Goal: Information Seeking & Learning: Find specific fact

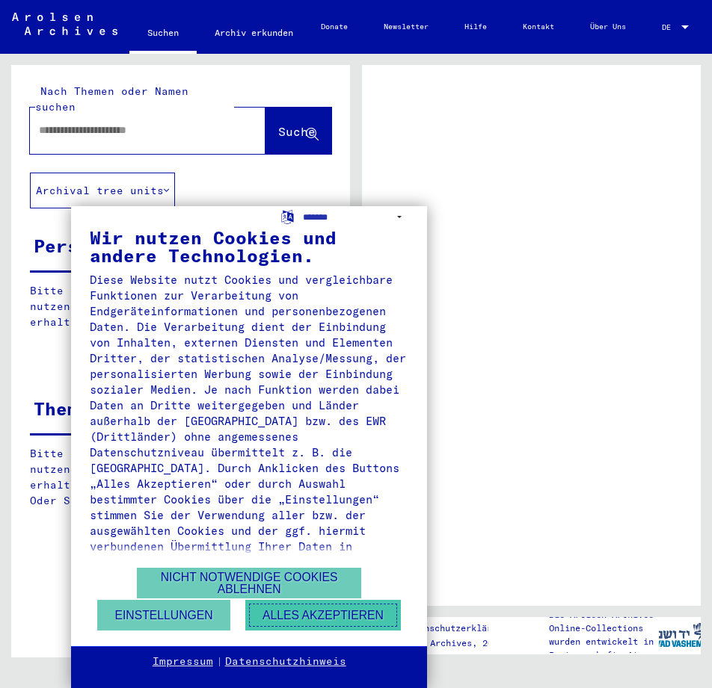
click at [290, 607] on button "Alles akzeptieren" at bounding box center [322, 615] width 155 height 31
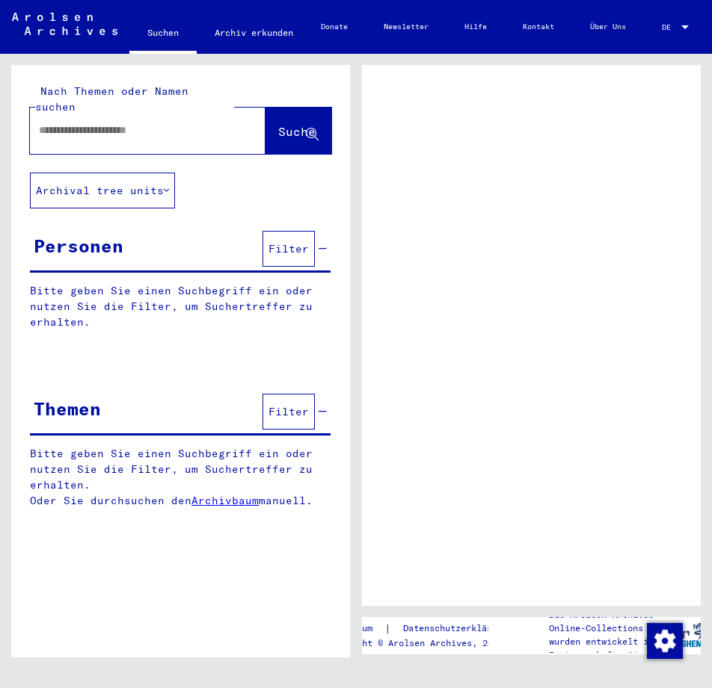
click at [135, 123] on input "text" at bounding box center [134, 131] width 191 height 16
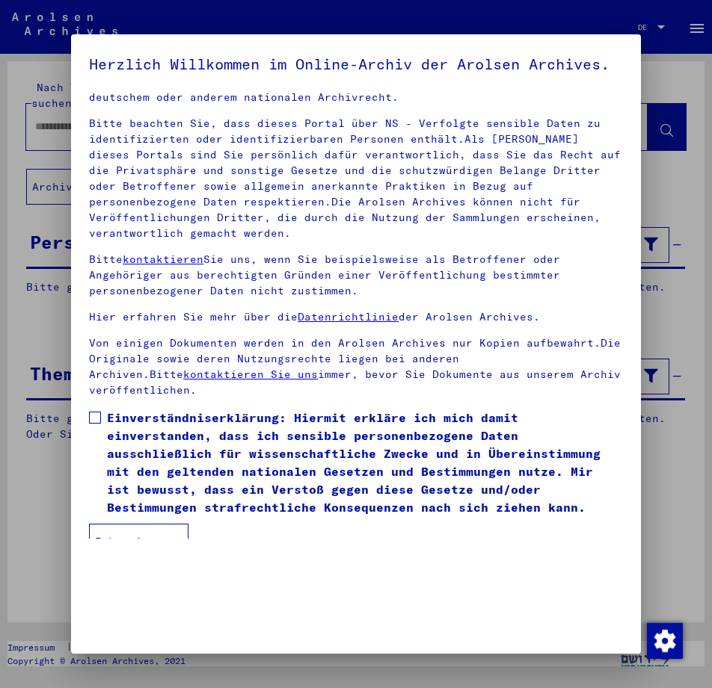
scroll to position [64, 0]
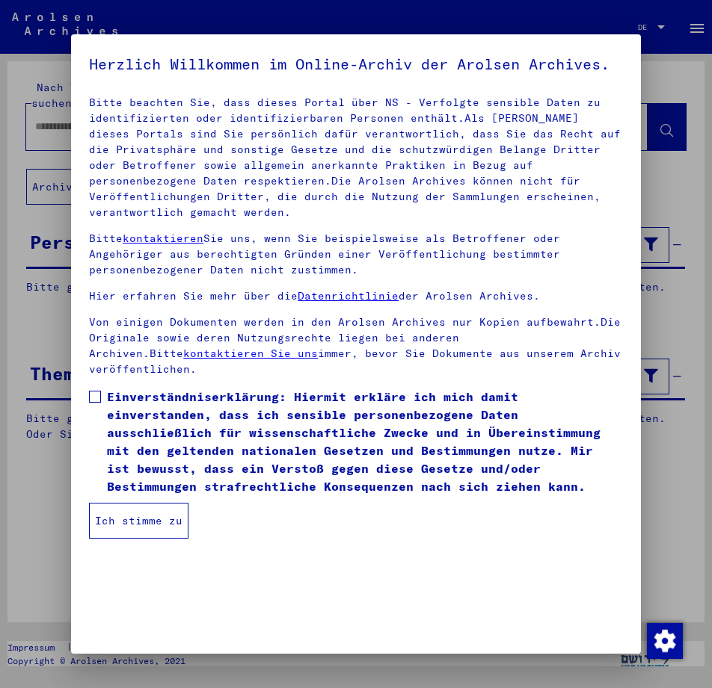
click at [140, 538] on button "Ich stimme zu" at bounding box center [138, 521] width 99 height 36
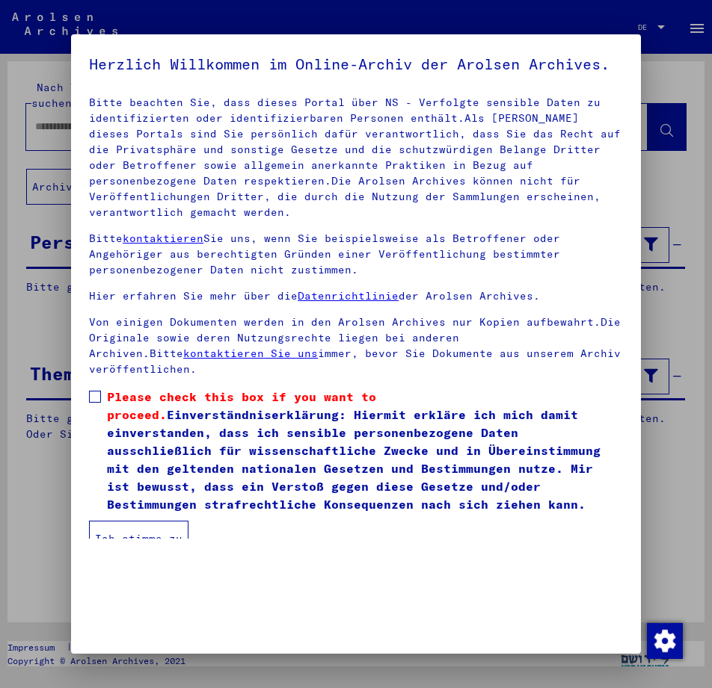
click at [100, 403] on span at bounding box center [95, 397] width 12 height 12
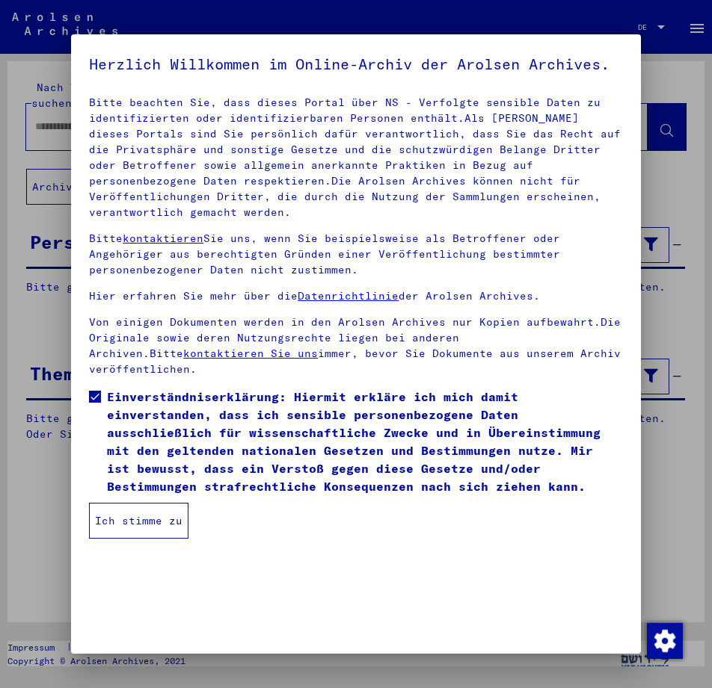
click at [149, 537] on button "Ich stimme zu" at bounding box center [138, 521] width 99 height 36
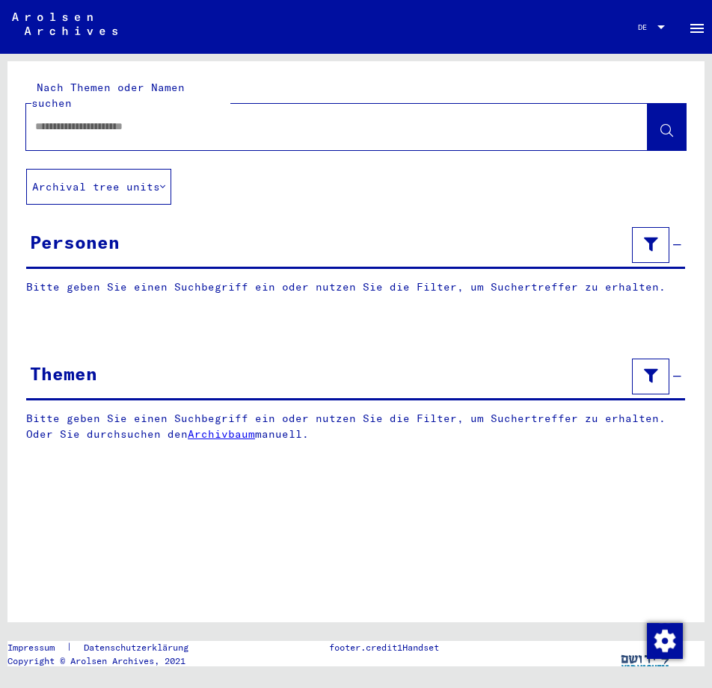
click at [215, 241] on div "Personen" at bounding box center [355, 246] width 658 height 46
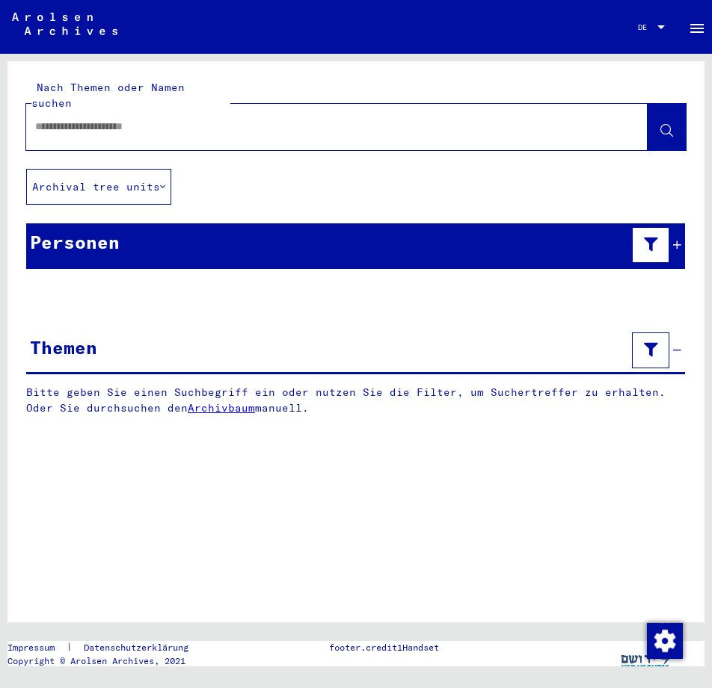
click at [227, 228] on div "Personen" at bounding box center [355, 246] width 658 height 46
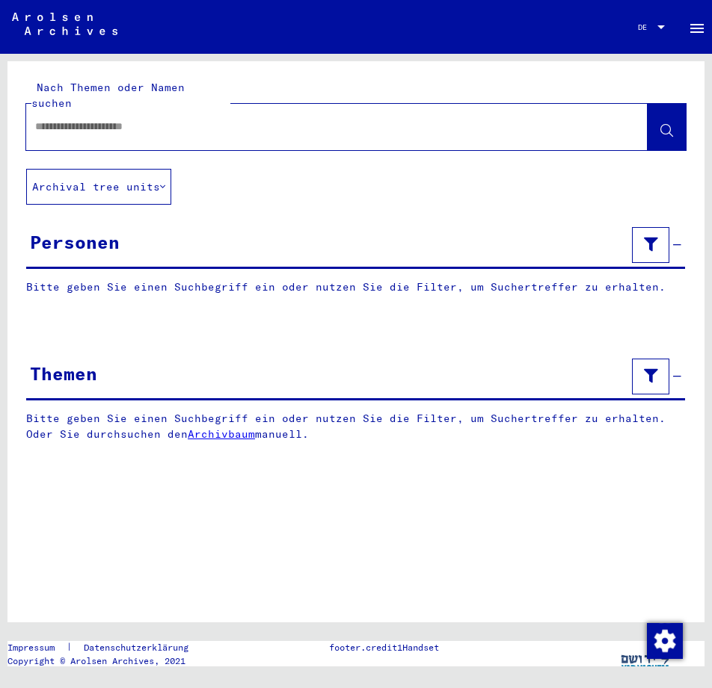
click at [226, 262] on yv-its-grid-expansion-panel "Personen Bitte geben Sie einen Suchbegriff ein oder nutzen Sie die Filter, um S…" at bounding box center [355, 270] width 697 height 94
click at [207, 119] on input "text" at bounding box center [323, 127] width 576 height 16
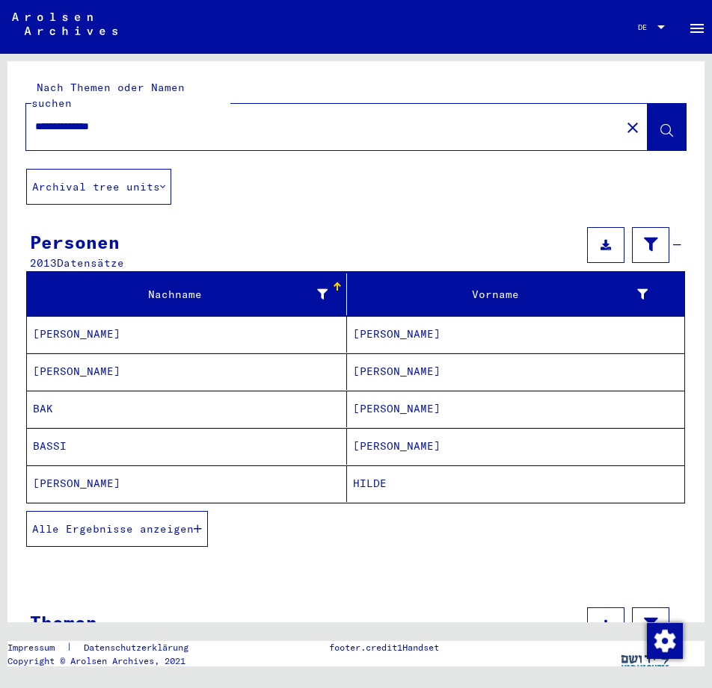
type input "**********"
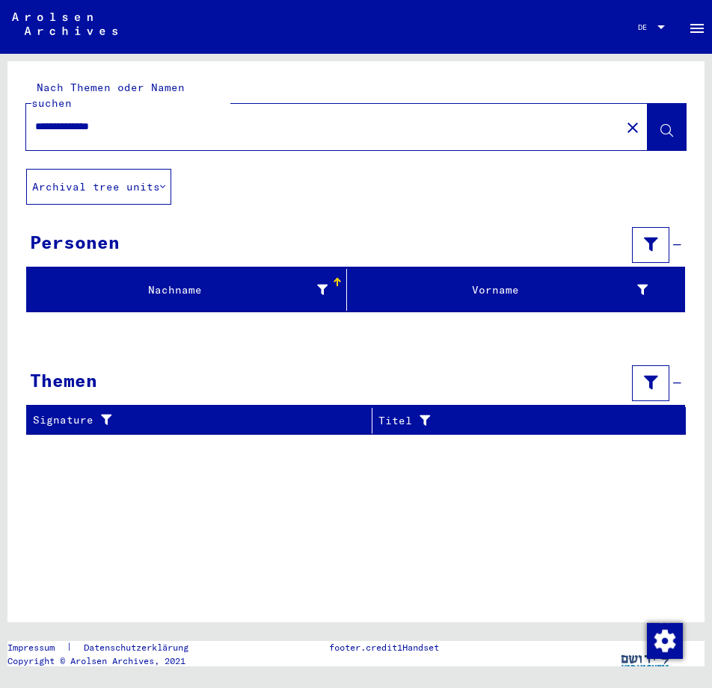
click at [325, 285] on icon at bounding box center [322, 290] width 10 height 10
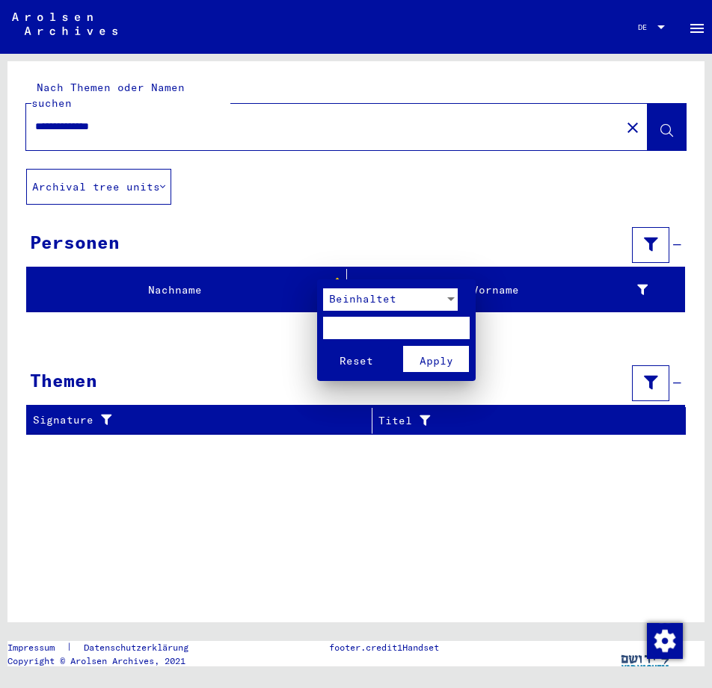
click at [313, 259] on div at bounding box center [356, 344] width 712 height 688
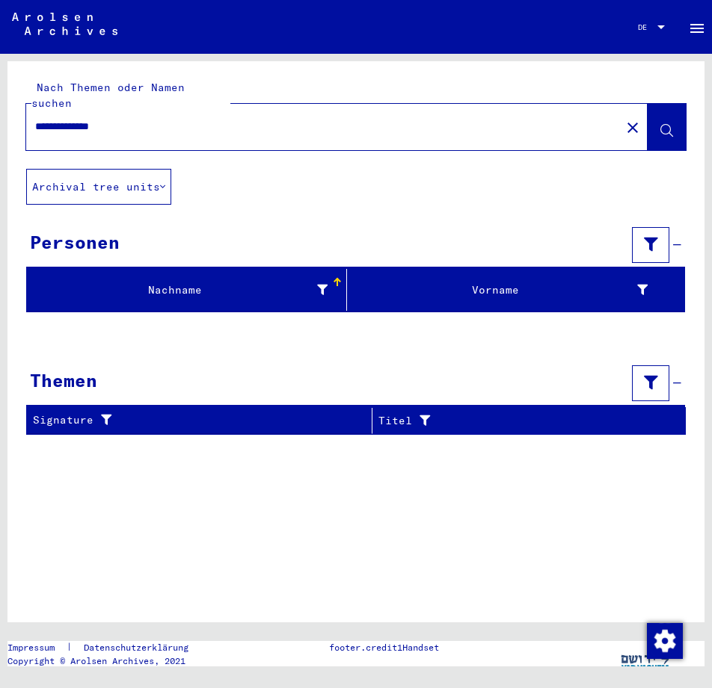
click at [635, 123] on button "close" at bounding box center [632, 127] width 30 height 30
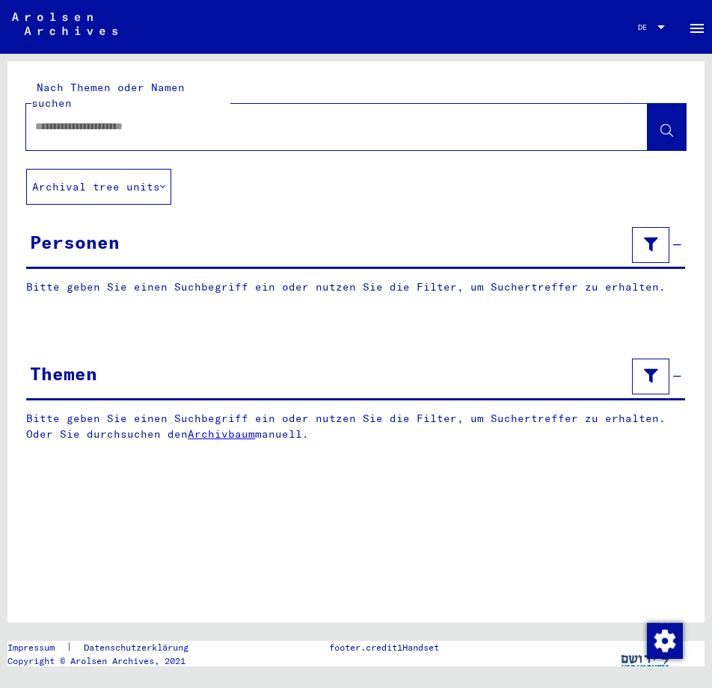
click at [644, 371] on icon at bounding box center [651, 376] width 14 height 10
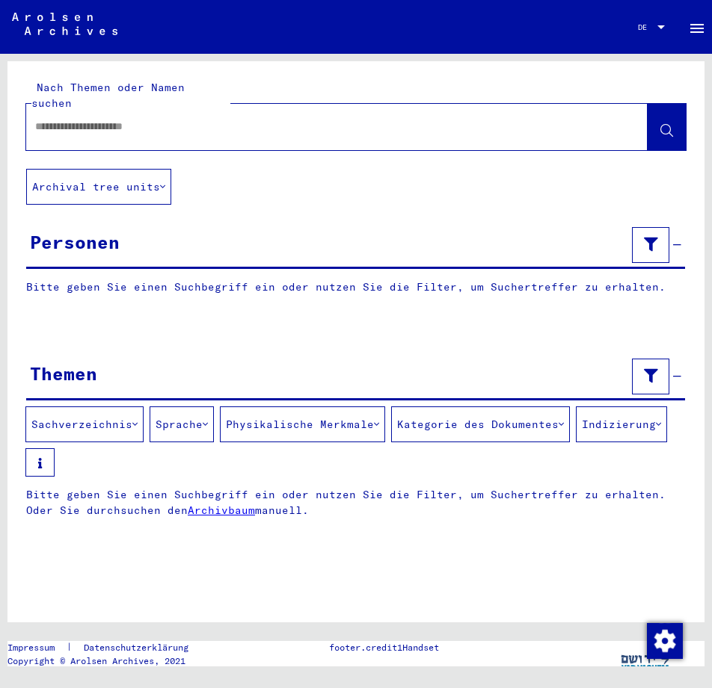
click at [645, 371] on icon at bounding box center [651, 376] width 14 height 10
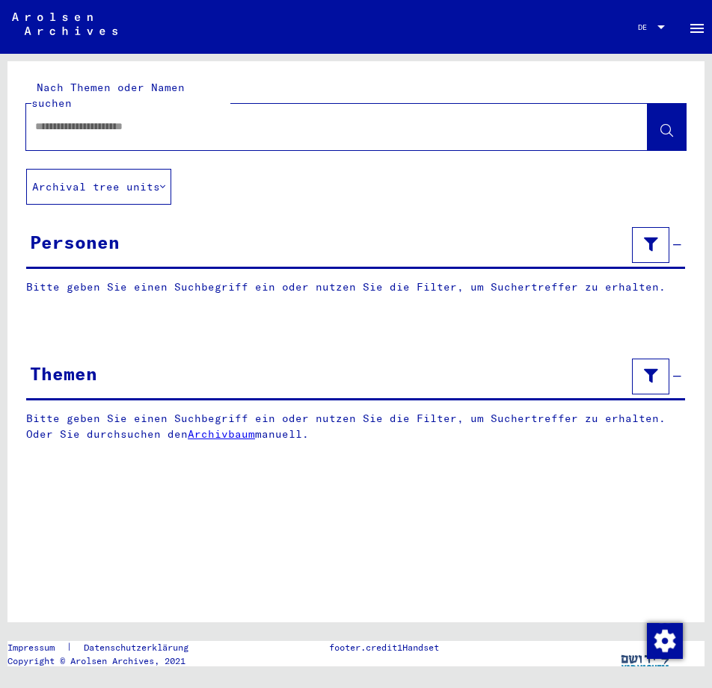
click at [671, 230] on div at bounding box center [654, 244] width 53 height 43
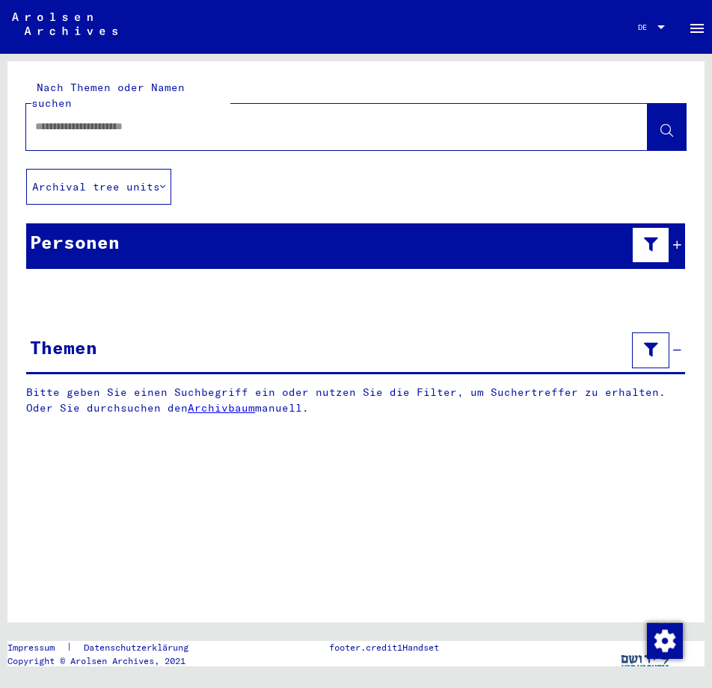
click at [668, 231] on button at bounding box center [650, 245] width 37 height 36
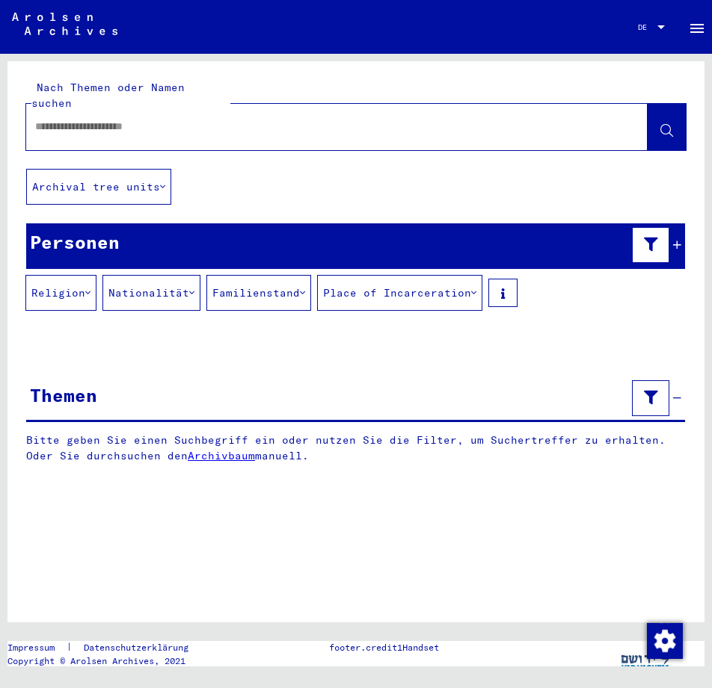
click at [96, 277] on button "Religion" at bounding box center [60, 293] width 71 height 36
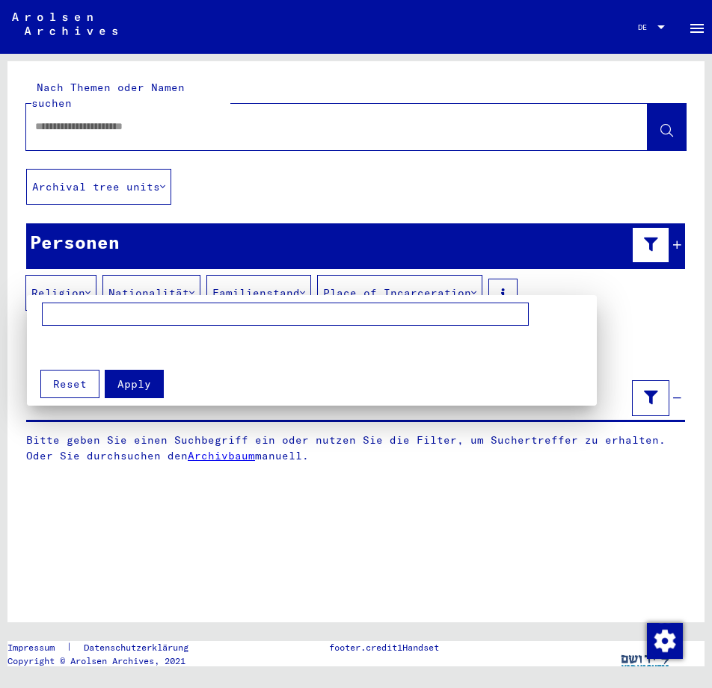
click at [85, 278] on div at bounding box center [356, 344] width 712 height 688
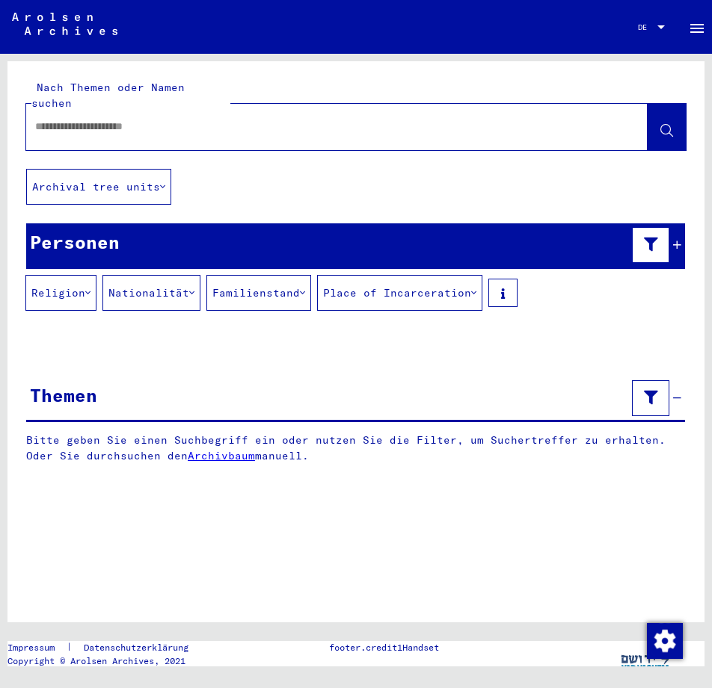
click at [93, 275] on button "Religion" at bounding box center [60, 293] width 71 height 36
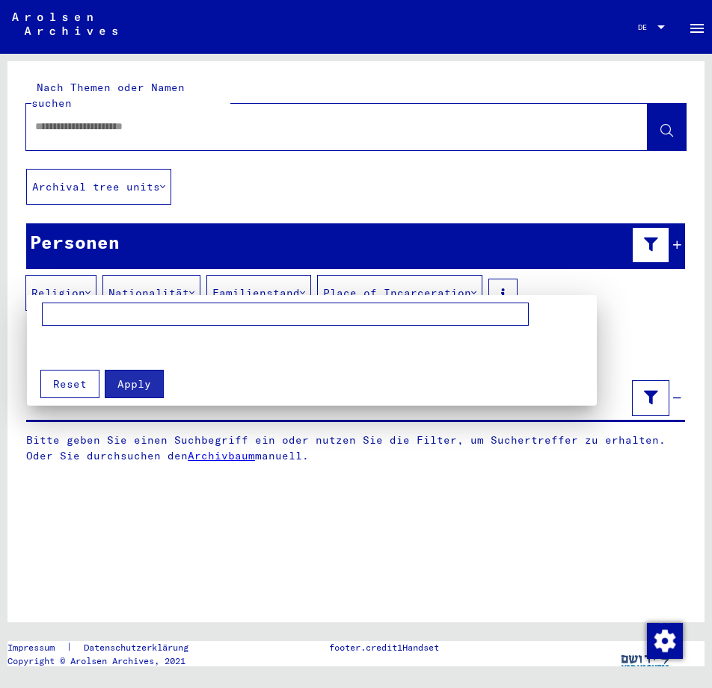
click at [101, 310] on input at bounding box center [285, 315] width 487 height 24
type input "********"
click at [195, 281] on div at bounding box center [356, 344] width 712 height 688
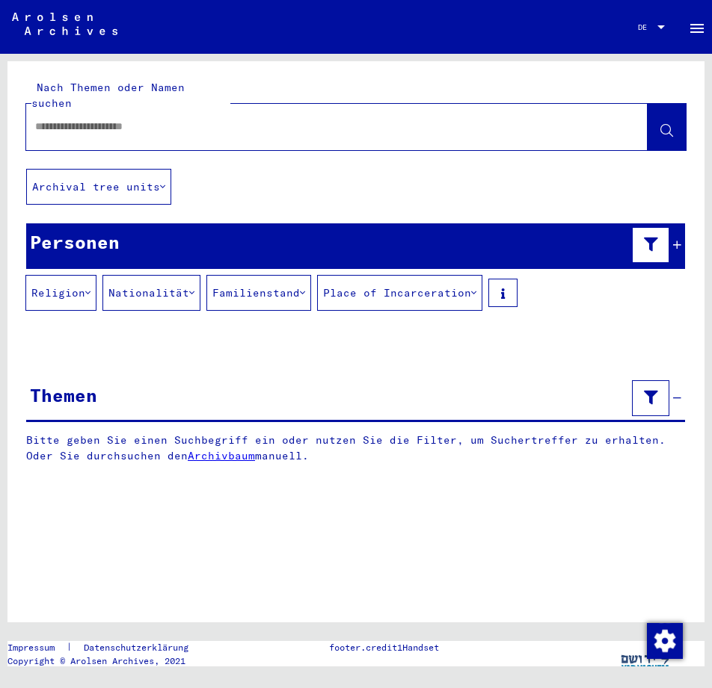
click at [197, 279] on button "Nationalität" at bounding box center [151, 293] width 98 height 36
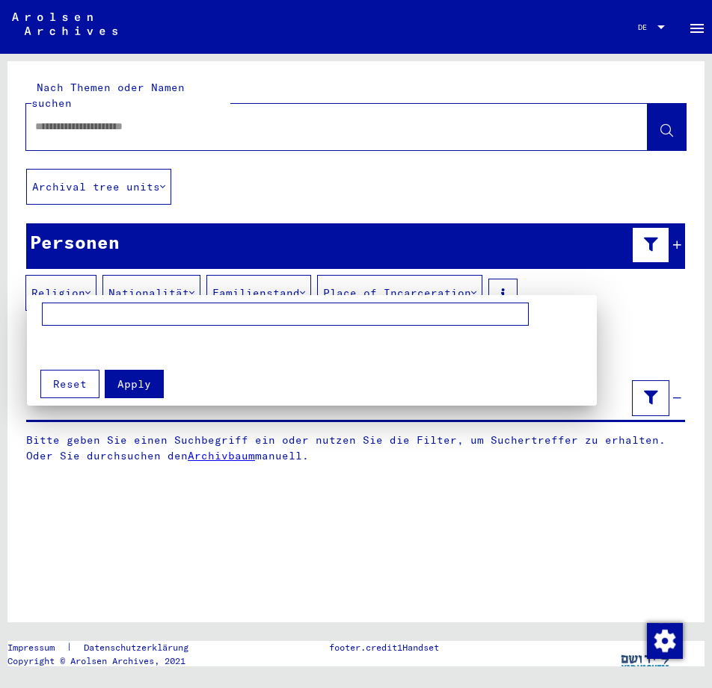
click at [121, 315] on input at bounding box center [285, 315] width 487 height 24
type input "**********"
click at [243, 275] on div at bounding box center [356, 344] width 712 height 688
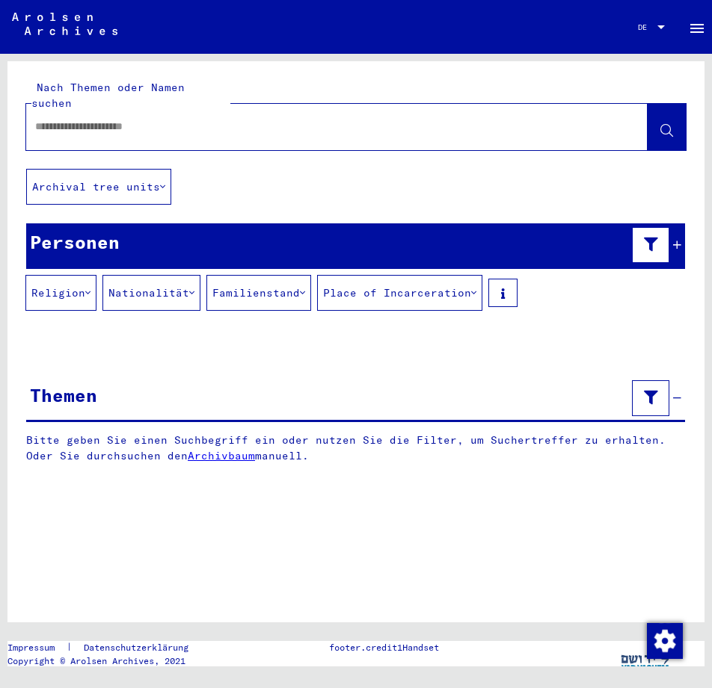
click at [416, 275] on button "Place of Incarceration" at bounding box center [399, 293] width 165 height 36
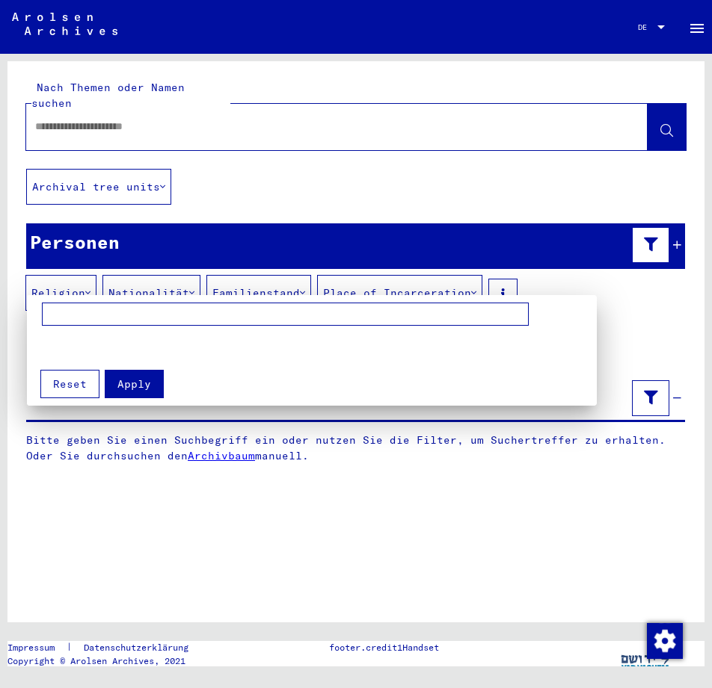
click at [475, 272] on div at bounding box center [356, 344] width 712 height 688
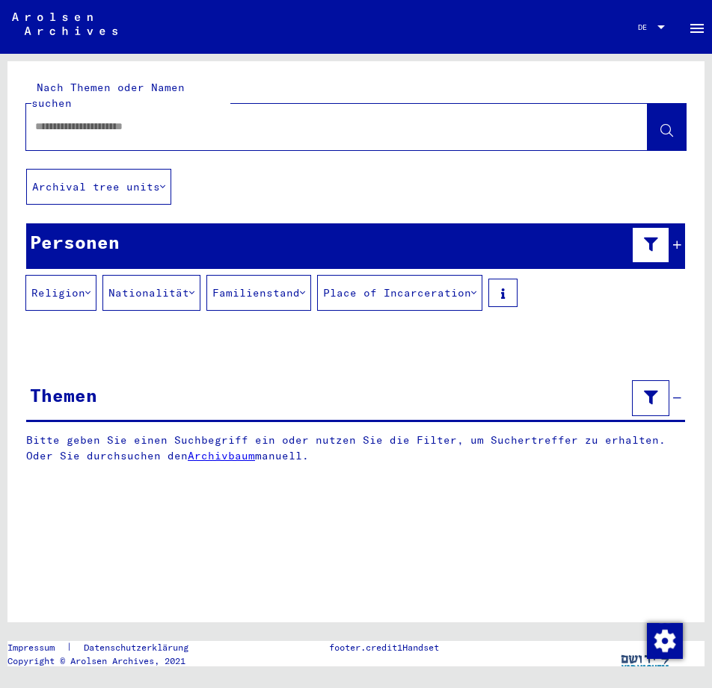
click at [150, 119] on input "text" at bounding box center [323, 127] width 576 height 16
click at [523, 343] on div "Nach Themen oder Namen suchen ***** close Archival tree units Personen Religion…" at bounding box center [355, 273] width 697 height 425
click at [661, 125] on button at bounding box center [666, 127] width 38 height 46
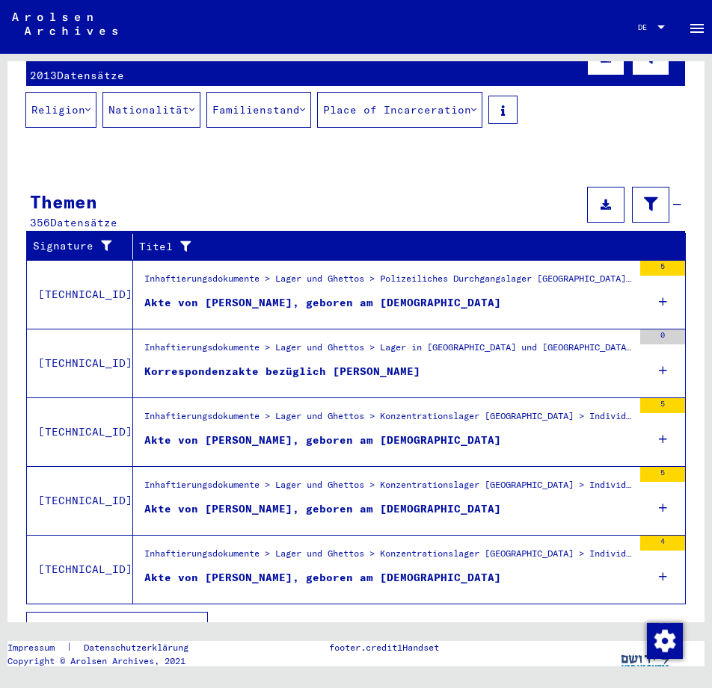
scroll to position [217, 0]
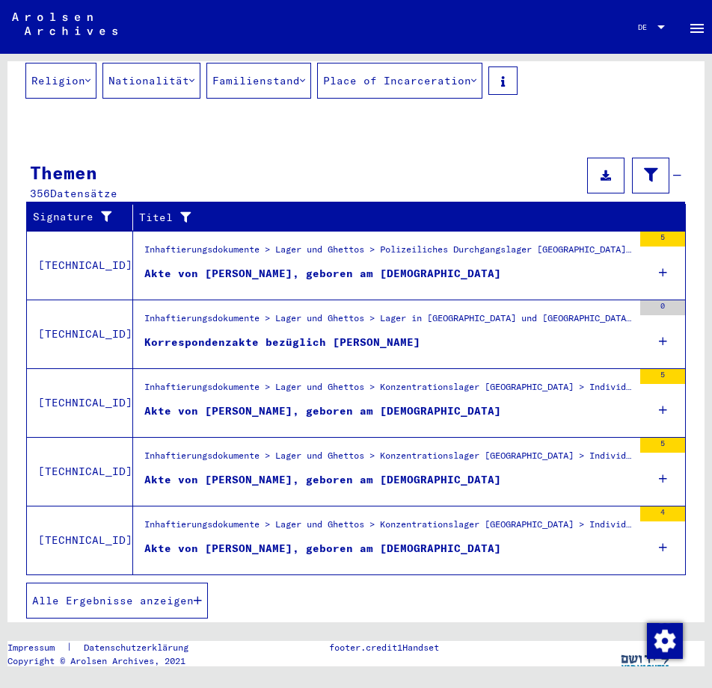
click at [197, 596] on icon "button" at bounding box center [198, 601] width 8 height 10
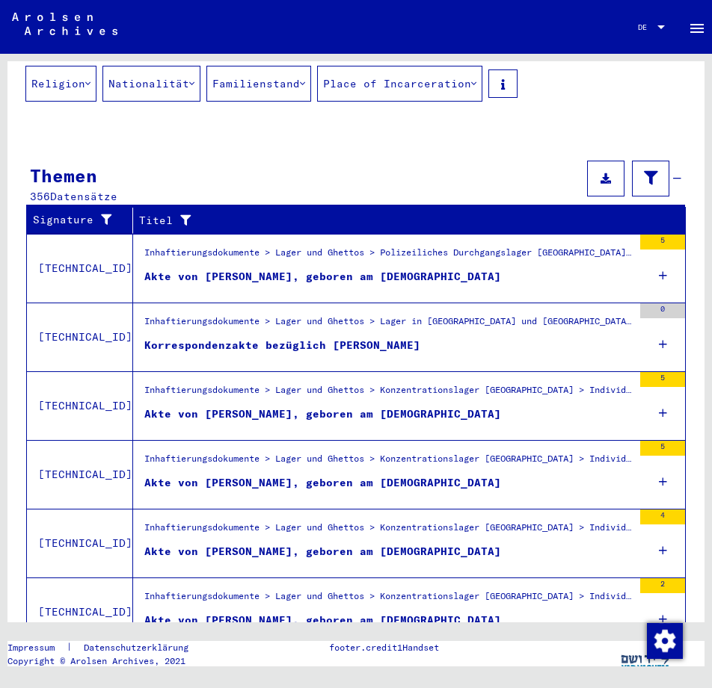
scroll to position [0, 0]
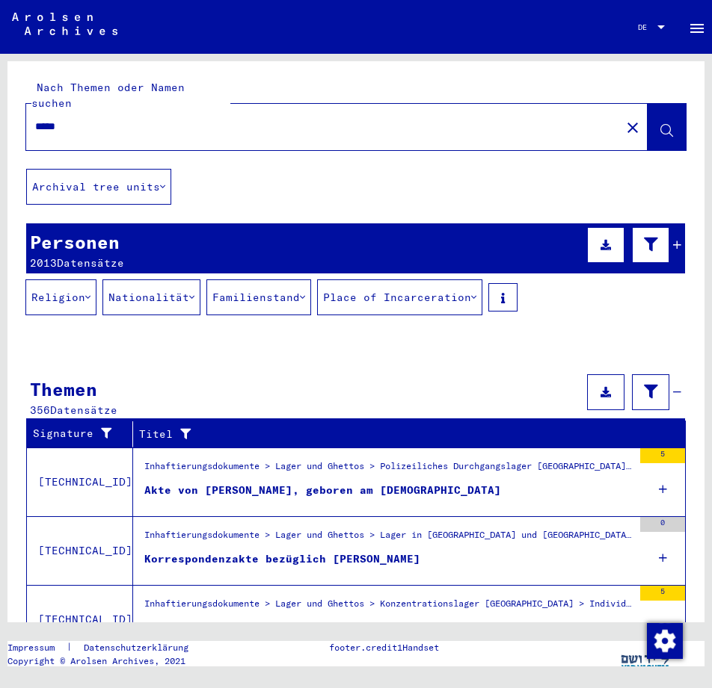
click at [32, 111] on div "*****" at bounding box center [318, 127] width 585 height 34
click at [36, 119] on input "*****" at bounding box center [323, 127] width 576 height 16
type input "**********"
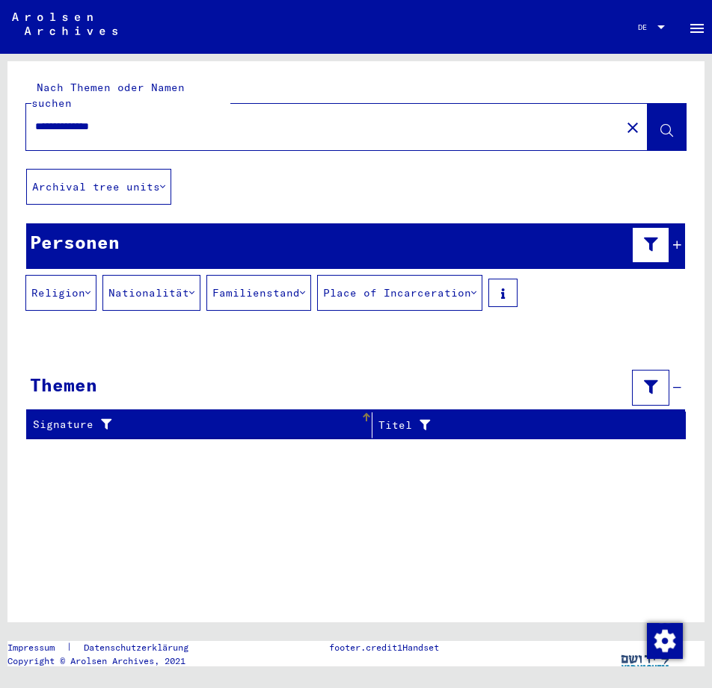
click at [216, 417] on div "Signature" at bounding box center [196, 425] width 327 height 16
